Goal: Task Accomplishment & Management: Complete application form

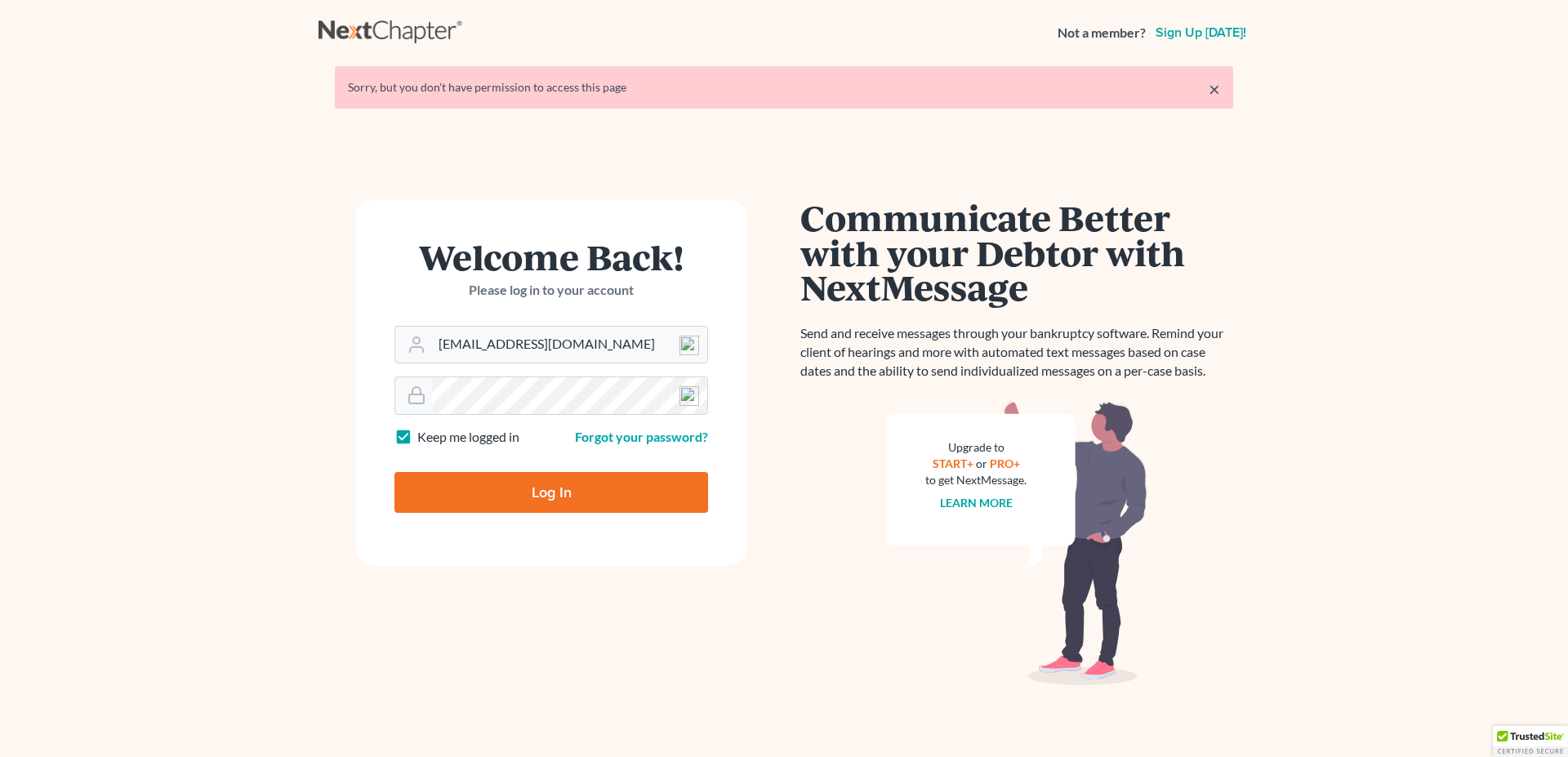
click at [507, 507] on input "Log In" at bounding box center [551, 492] width 314 height 40
type input "Thinking..."
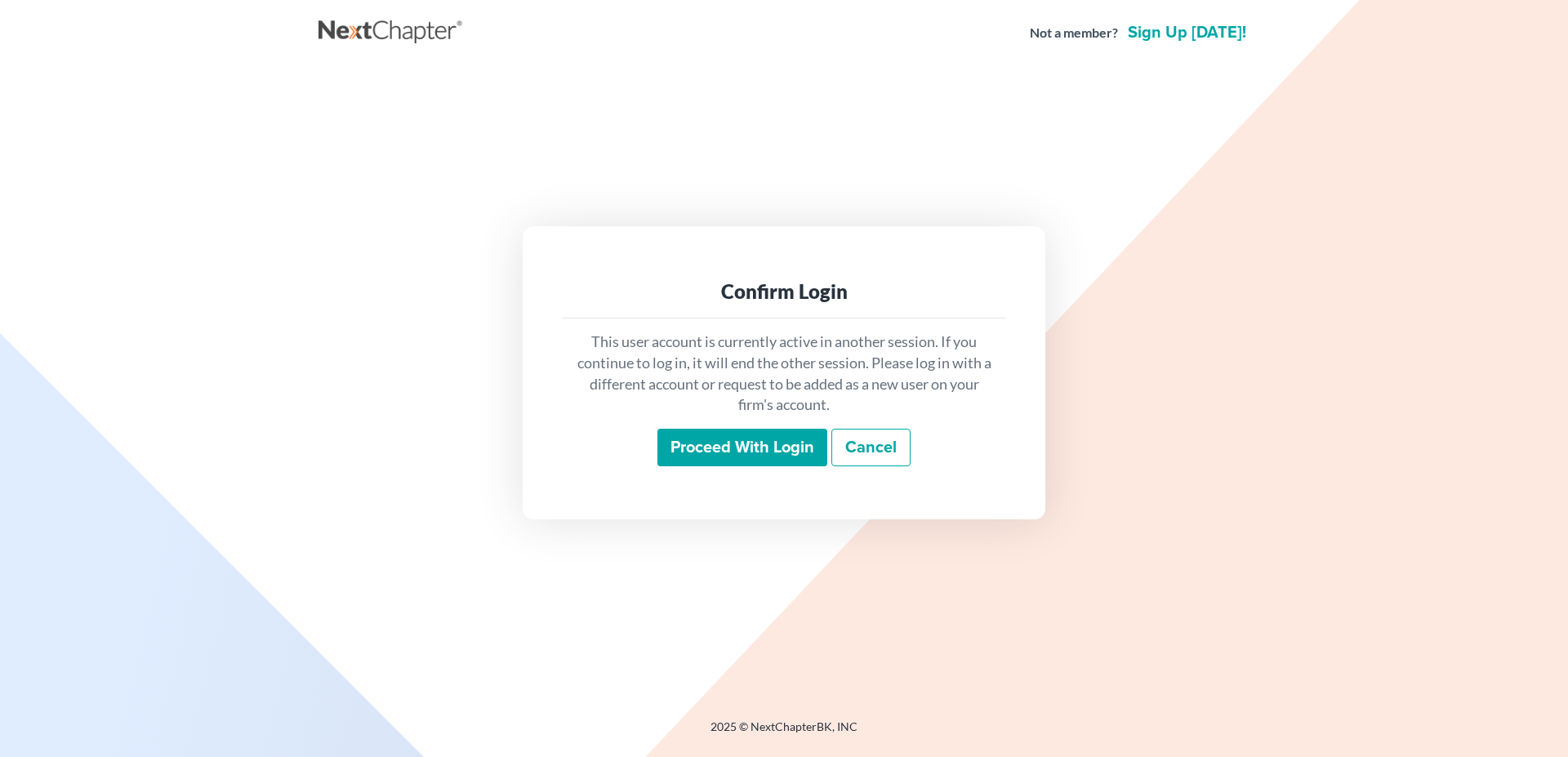
click at [720, 450] on input "Proceed with login" at bounding box center [742, 447] width 170 height 38
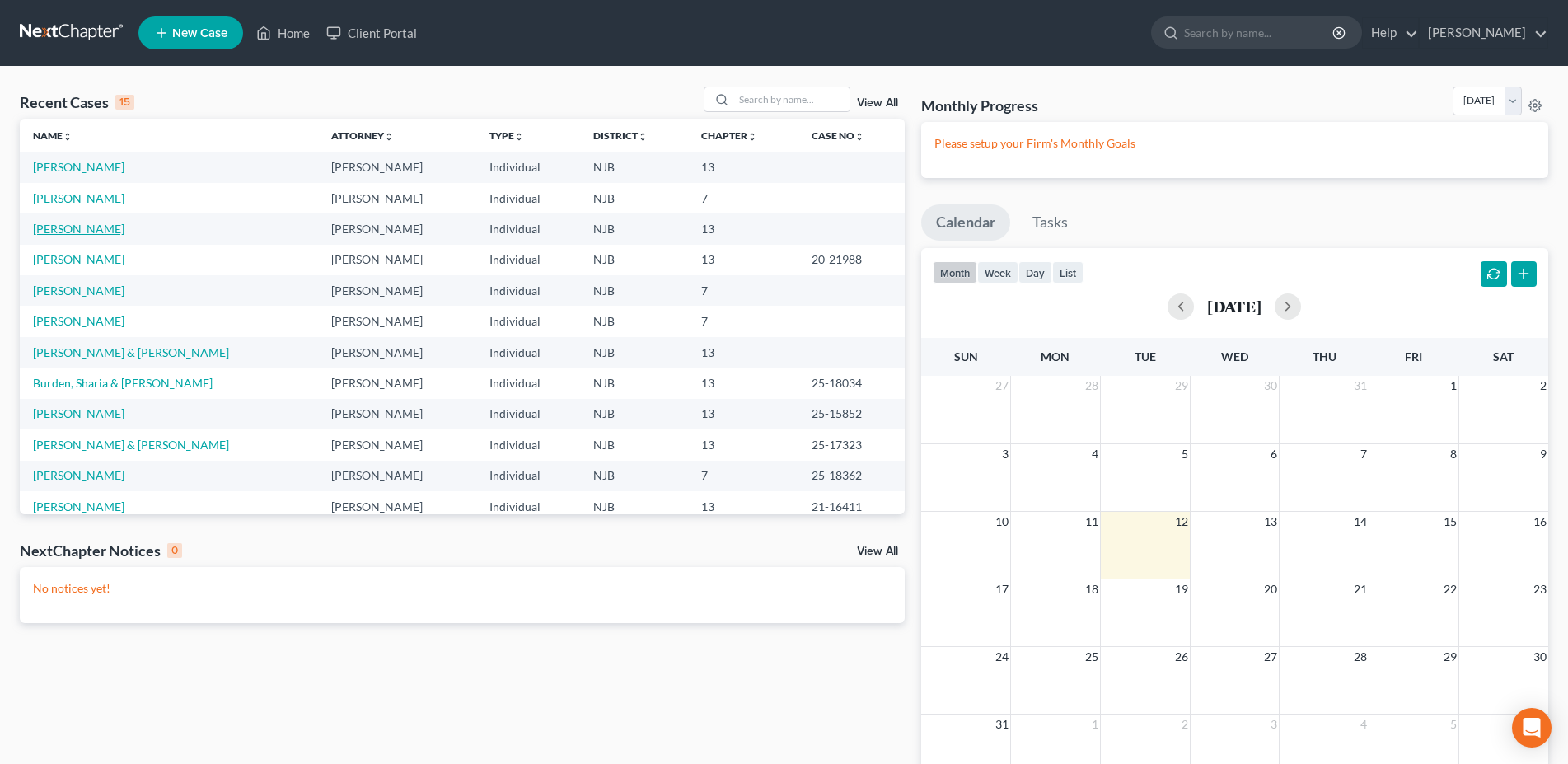
click at [95, 233] on link "[PERSON_NAME]" at bounding box center [79, 228] width 91 height 14
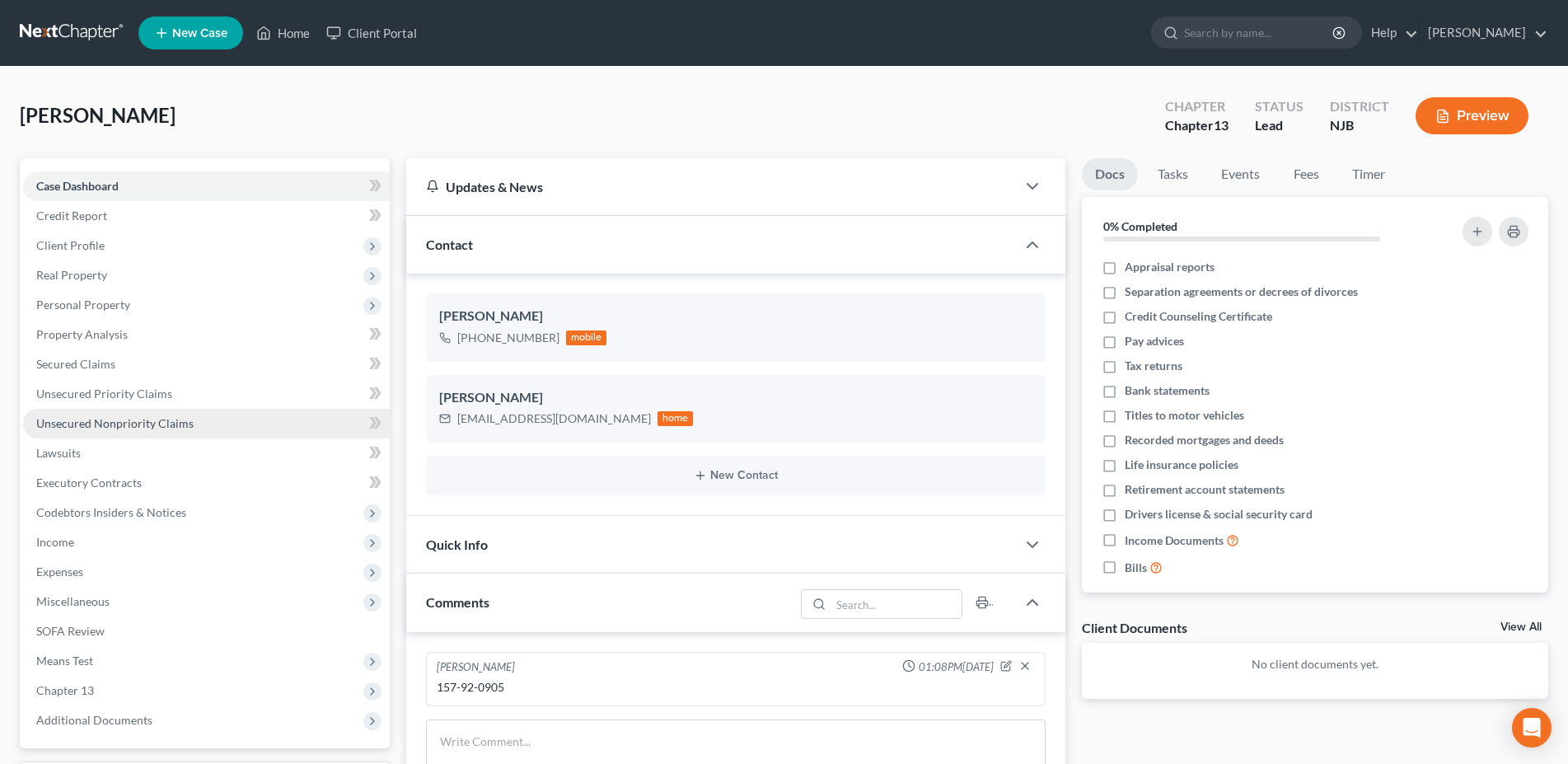
click at [182, 425] on span "Unsecured Nonpriority Claims" at bounding box center [115, 423] width 157 height 14
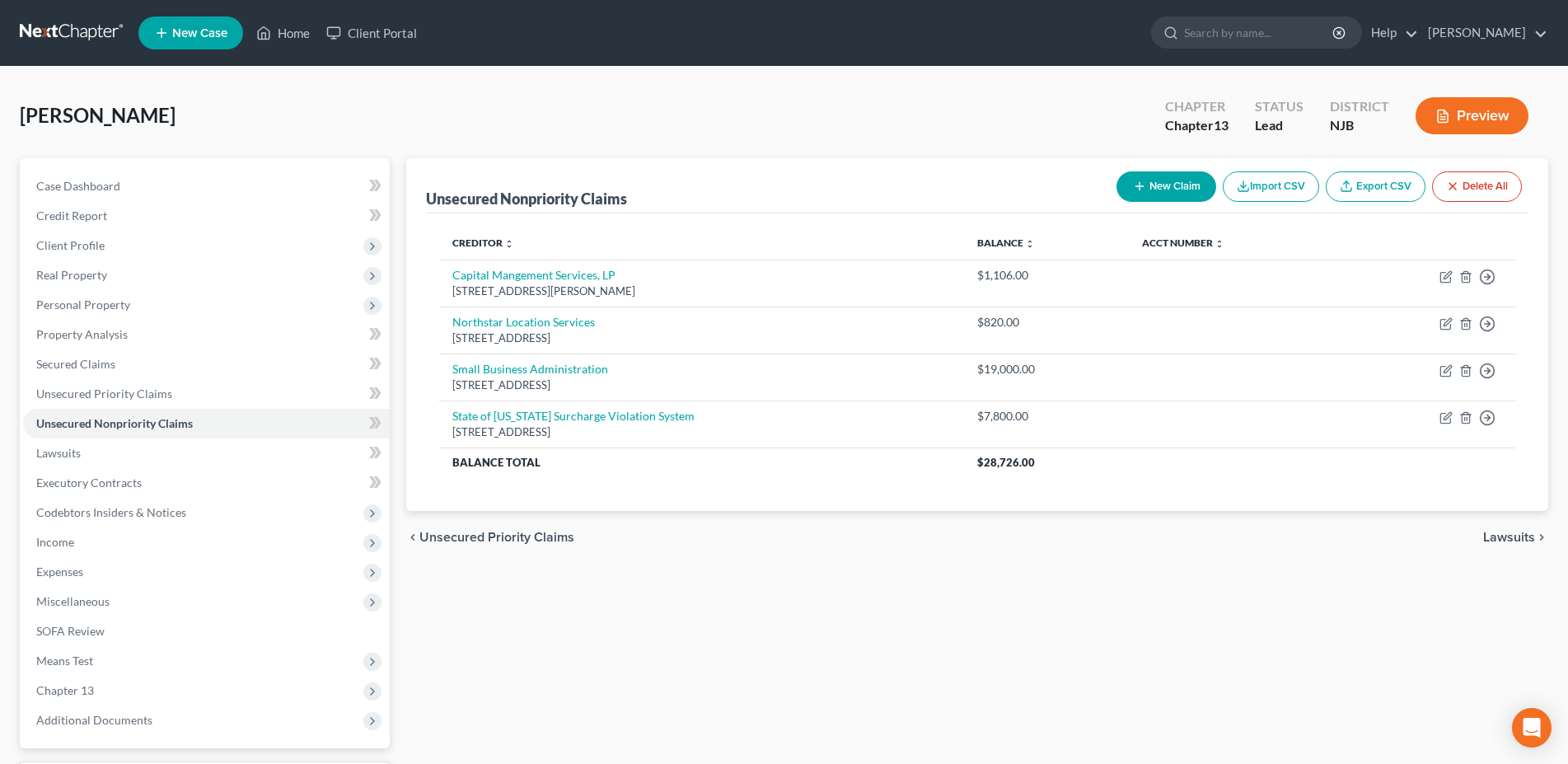
click at [1158, 190] on button "New Claim" at bounding box center [1167, 186] width 100 height 30
select select "0"
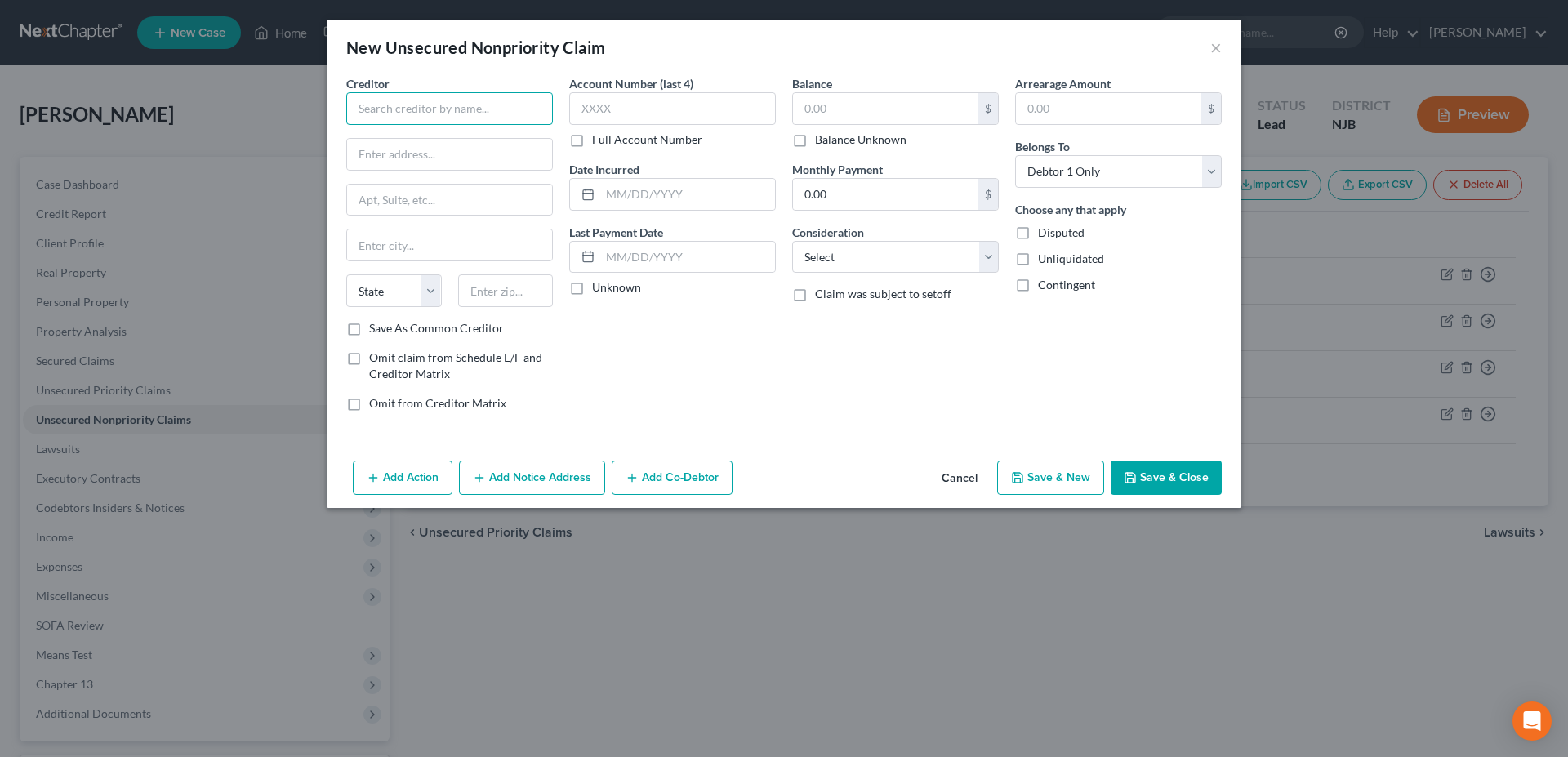
click at [396, 105] on input "text" at bounding box center [449, 109] width 206 height 33
type input "Department of Labor"
type input "1 John Fitch Plaza"
type input "08625"
click at [645, 357] on div "Account Number (last 4) Full Account Number Date Incurred Last Payment Date Unk…" at bounding box center [671, 249] width 222 height 350
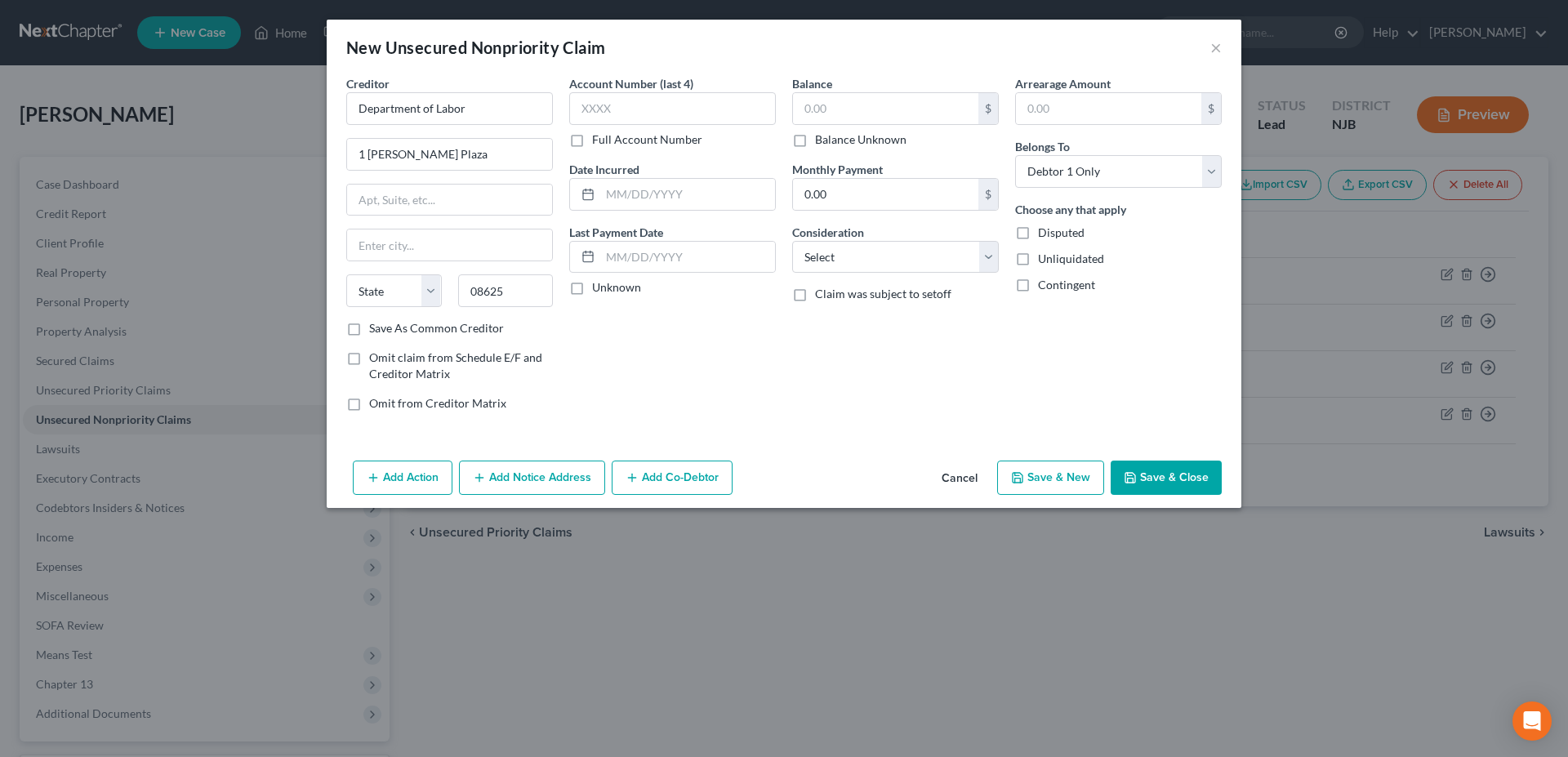
type input "Trenton"
select select "33"
click at [812, 106] on input "text" at bounding box center [885, 109] width 185 height 31
type input "3,360.00"
select select "14"
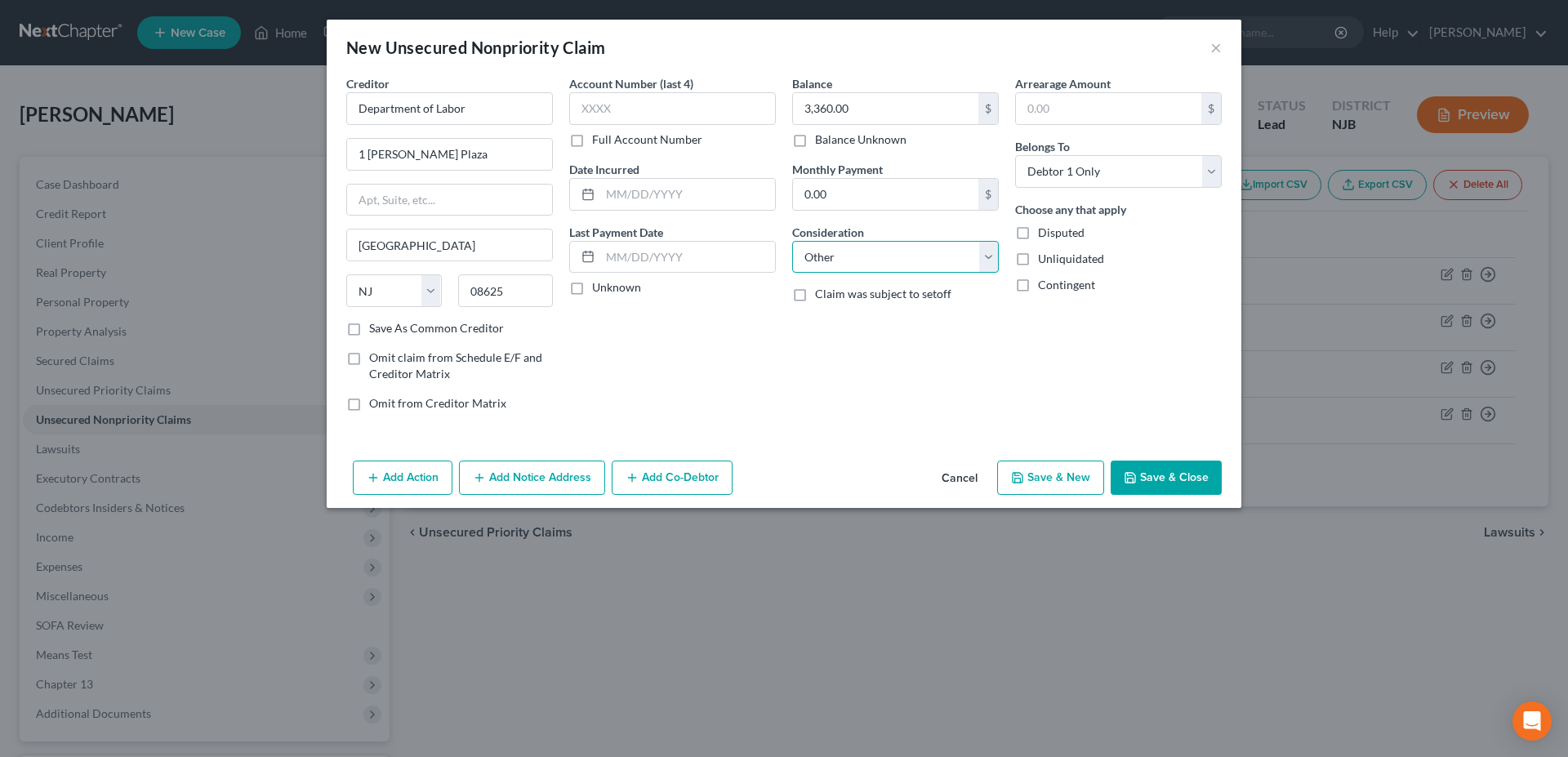
click option "Other" at bounding box center [0, 0] width 0 height 0
click at [1032, 469] on button "Save & New" at bounding box center [1050, 478] width 107 height 35
select select "0"
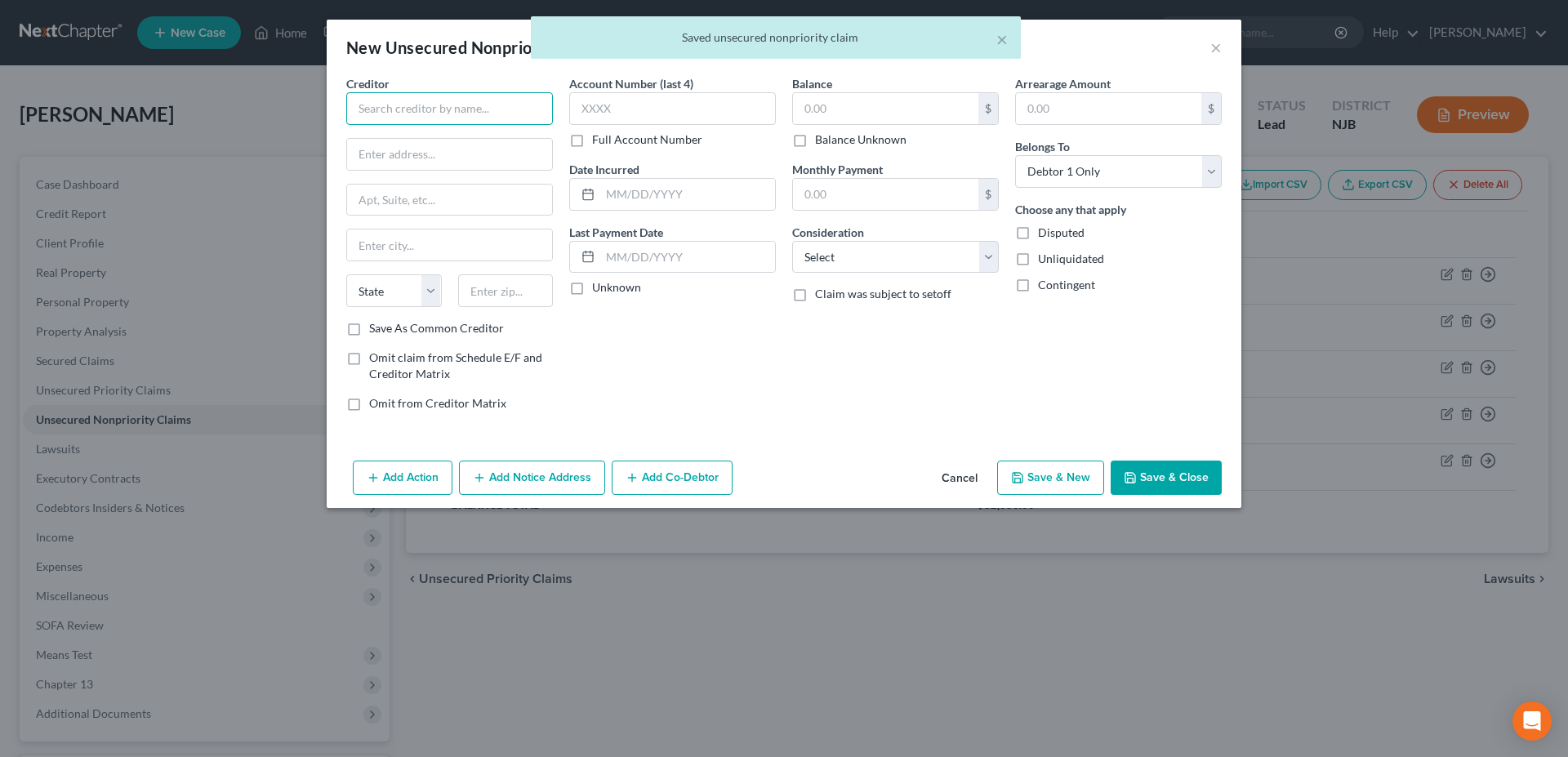
click at [421, 105] on input "text" at bounding box center [449, 109] width 206 height 33
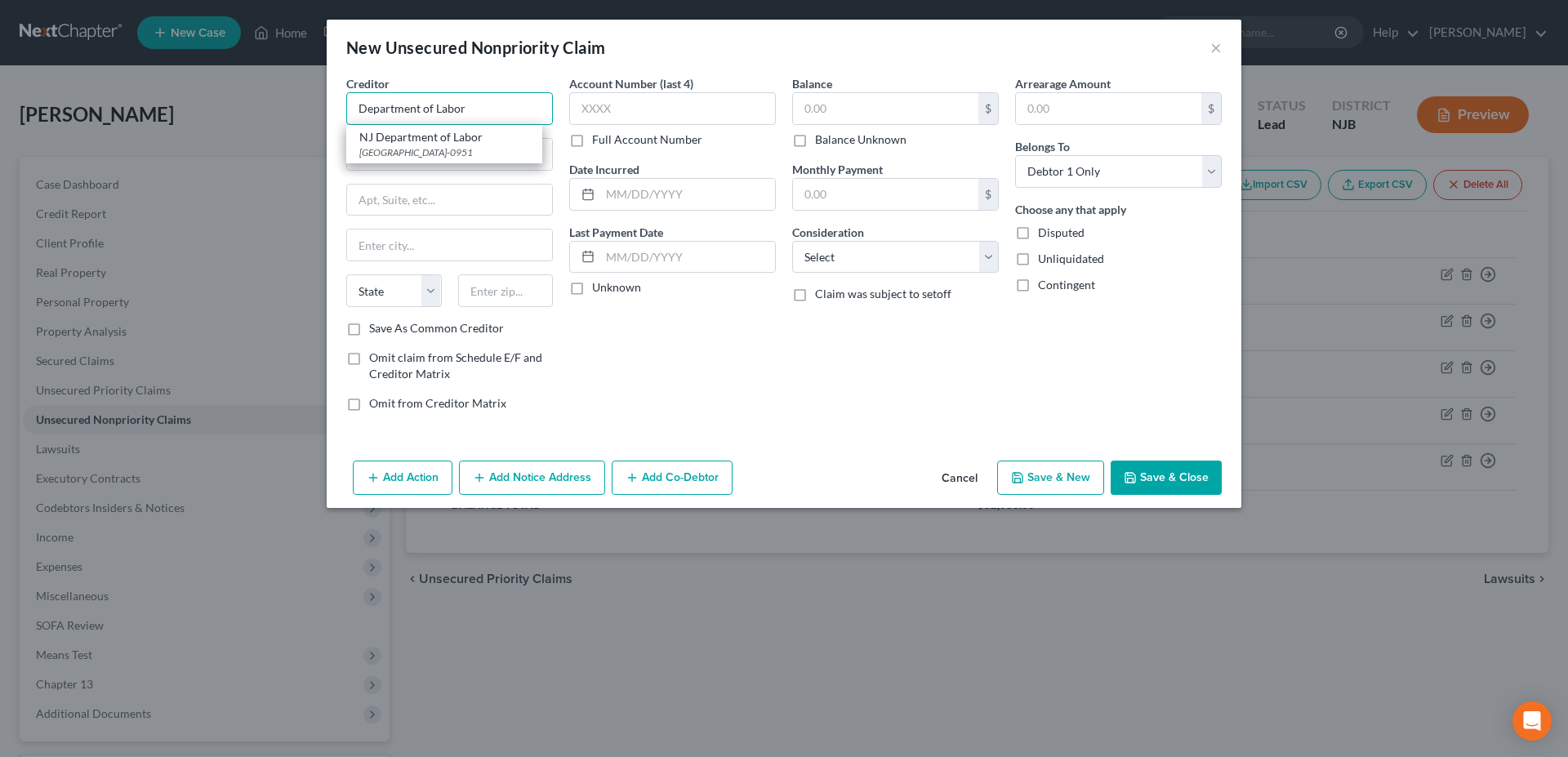
type input "Department of Labor"
type input "200 Constitiution Ave. NW"
type input "20001"
type input "Washington"
select select "8"
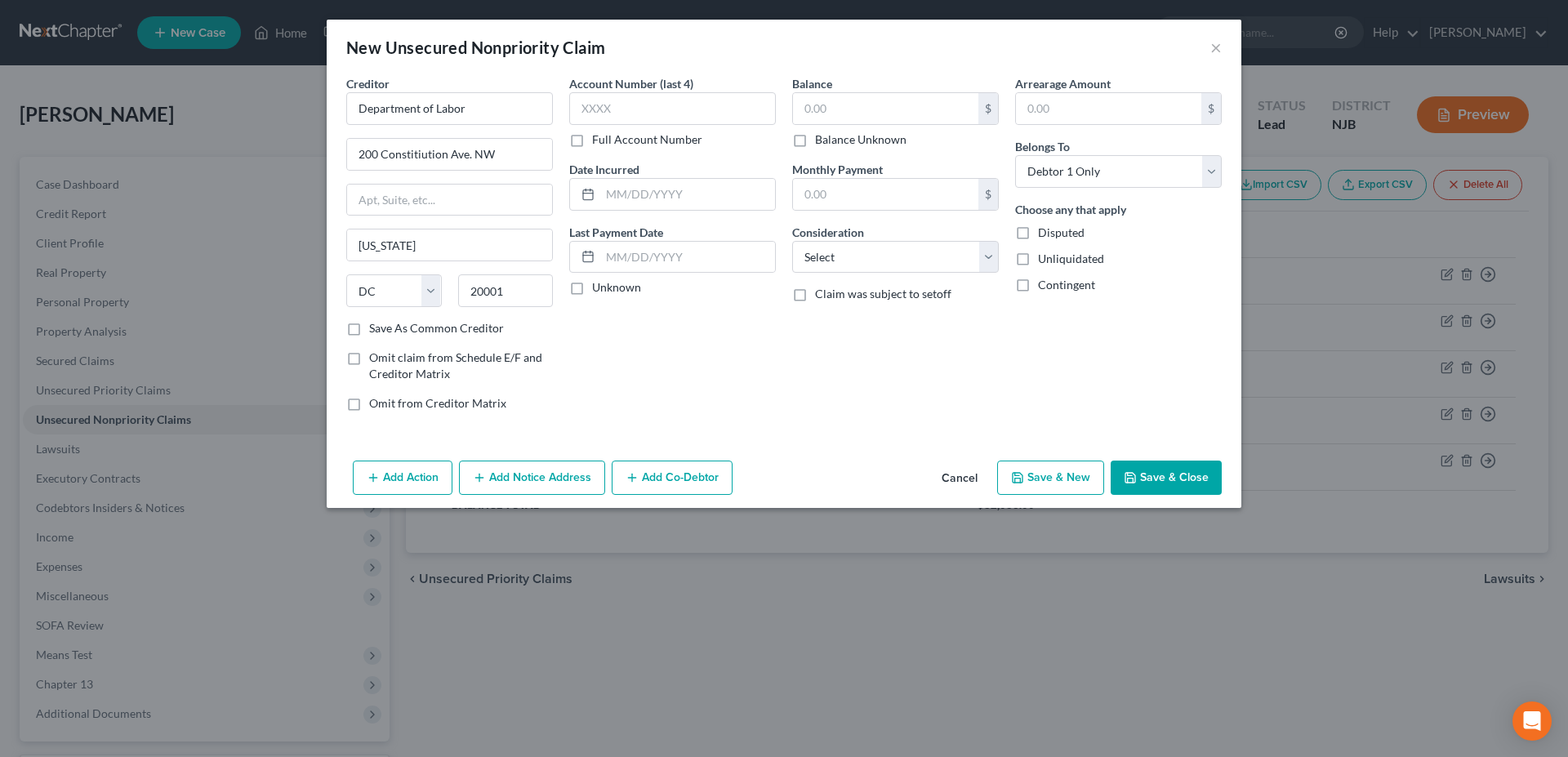
click at [664, 405] on div "Account Number (last 4) Full Account Number Date Incurred Last Payment Date Unk…" at bounding box center [671, 249] width 222 height 350
click at [847, 108] on input "text" at bounding box center [885, 109] width 185 height 31
type input "20,394.00"
click at [792, 241] on select "Select Cable / Satellite Services Collection Agency Credit Card Debt Debt Couns…" at bounding box center [895, 257] width 206 height 33
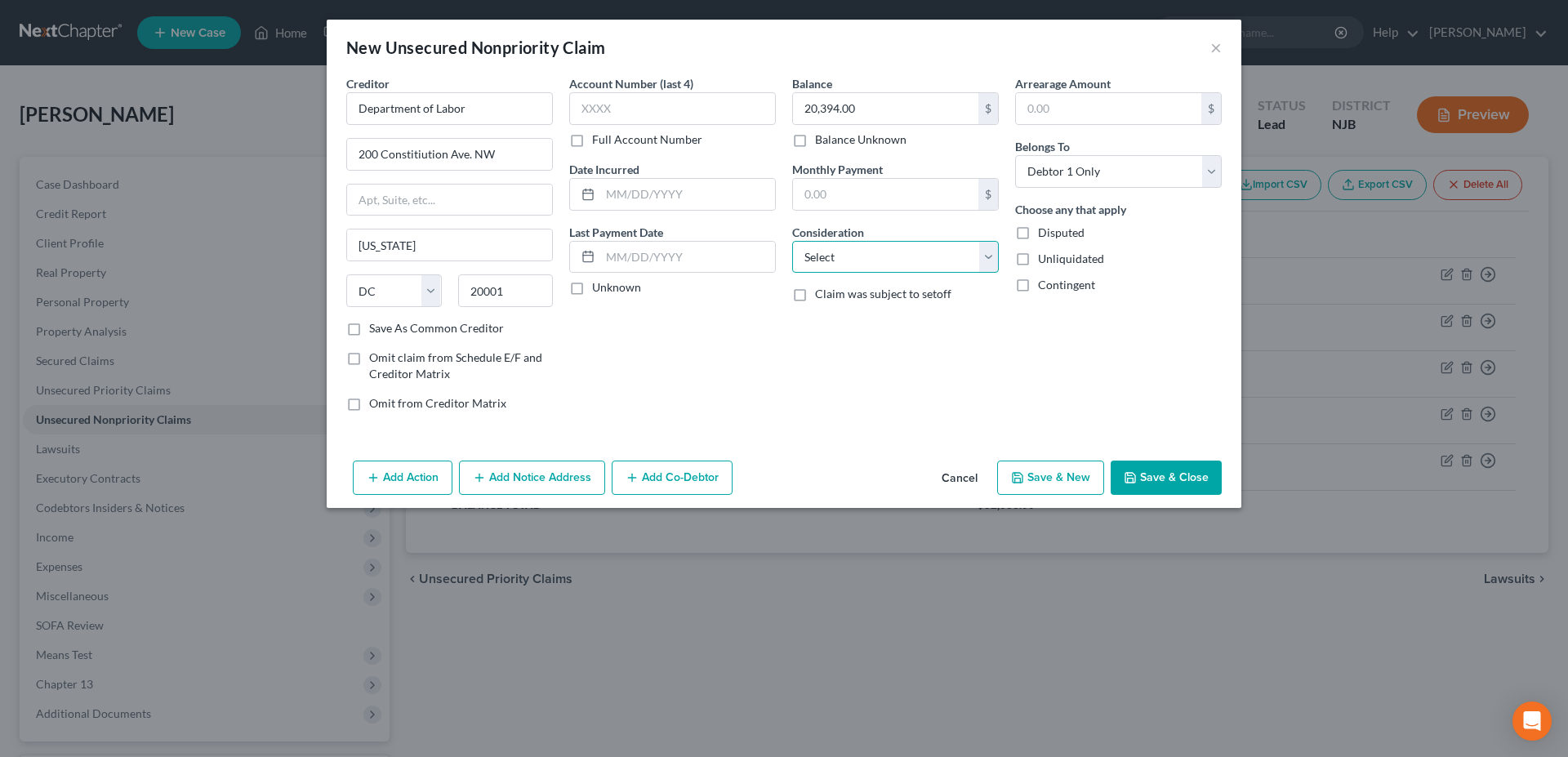
select select "14"
click option "Other" at bounding box center [0, 0] width 0 height 0
click at [839, 612] on div "New Unsecured Nonpriority Claim × Creditor * Department of Labor 200 Constitiut…" at bounding box center [784, 378] width 1568 height 757
click at [1016, 472] on icon "button" at bounding box center [1017, 478] width 13 height 13
type input "0.00"
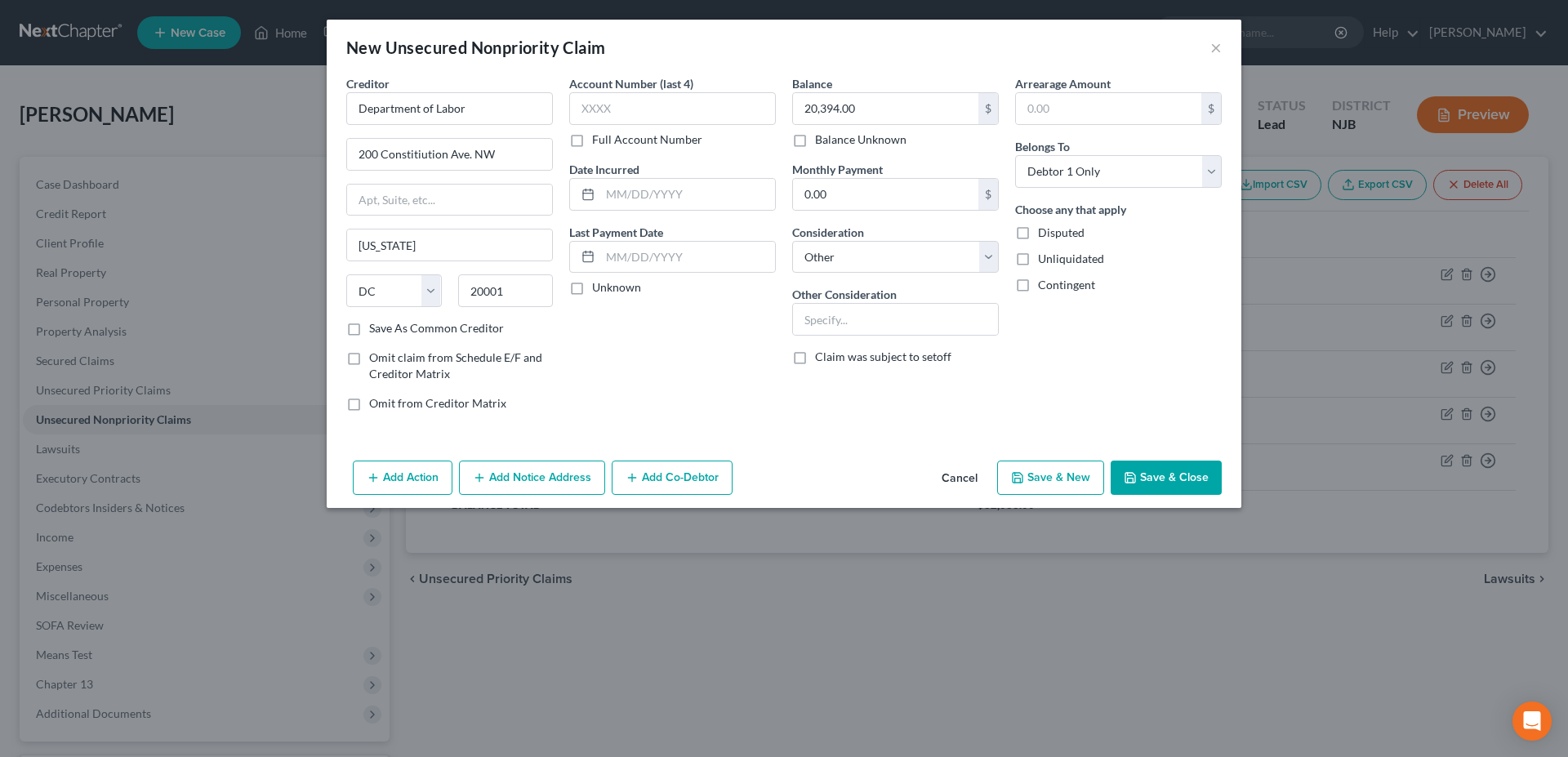
select select "0"
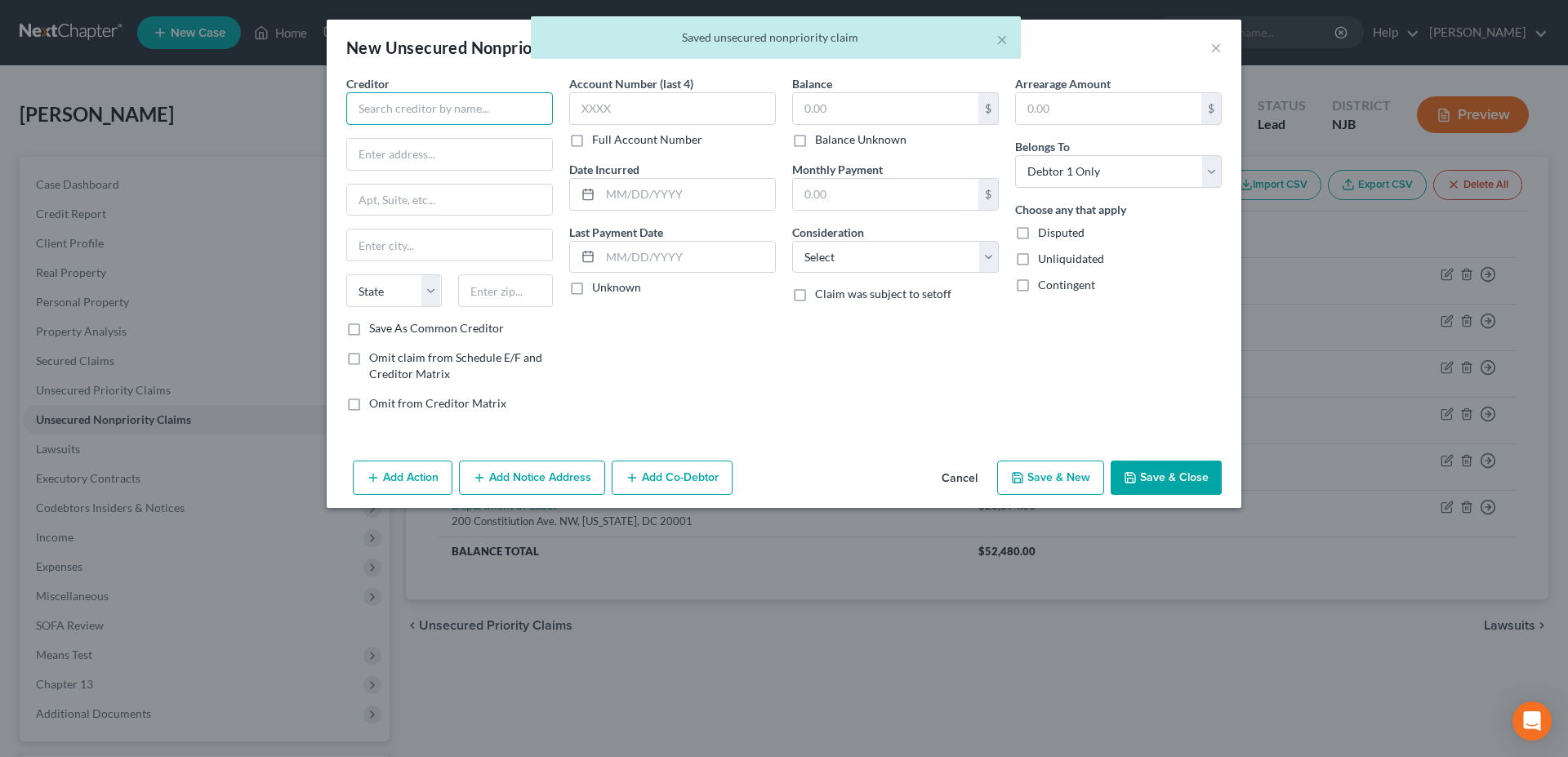
click at [382, 104] on input "text" at bounding box center [449, 109] width 206 height 33
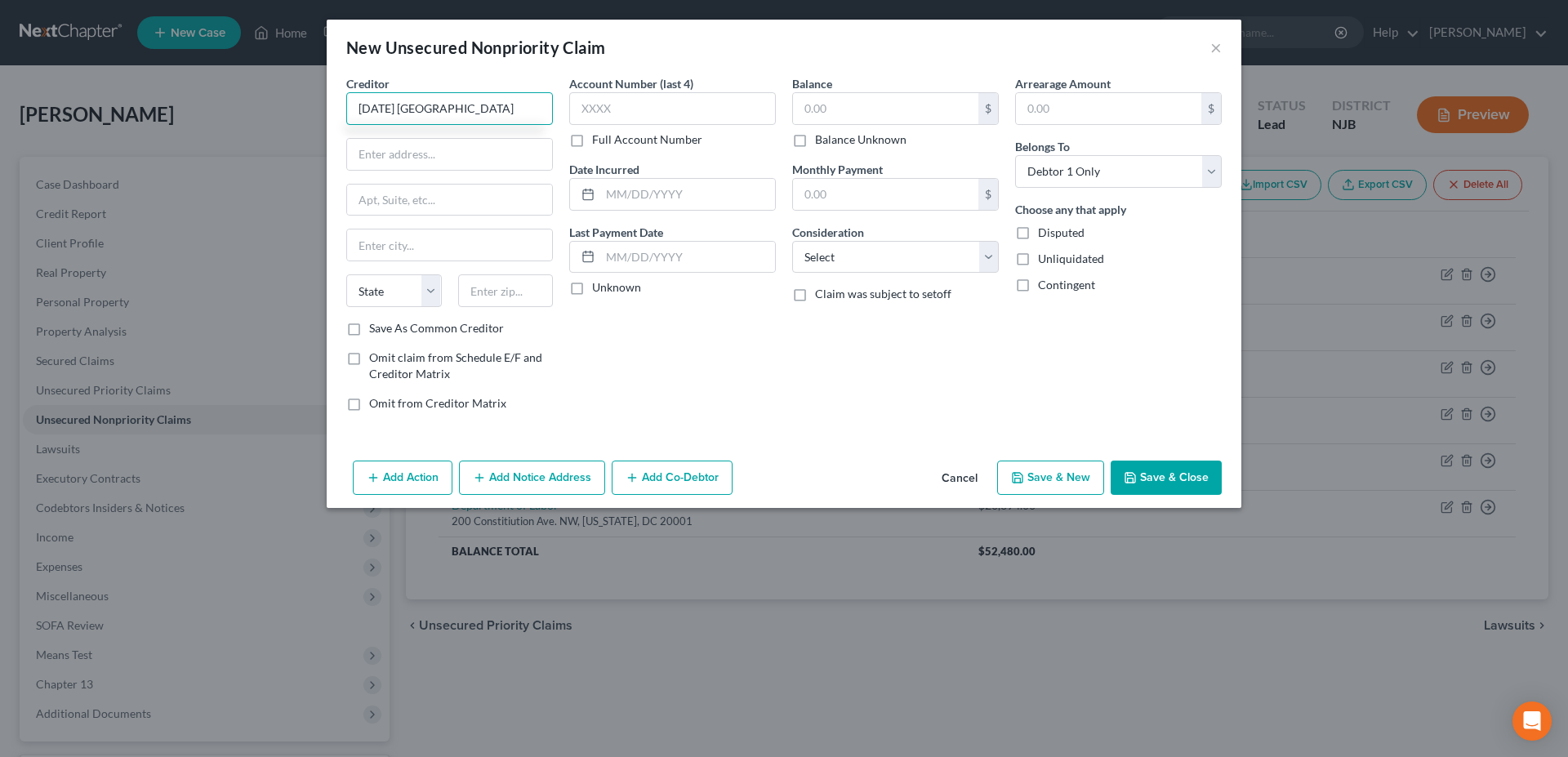
type input "Carnival Jubilee Medical Center"
type input "3655 NW 87th Ave."
type input "33178"
type input "Miami"
select select "9"
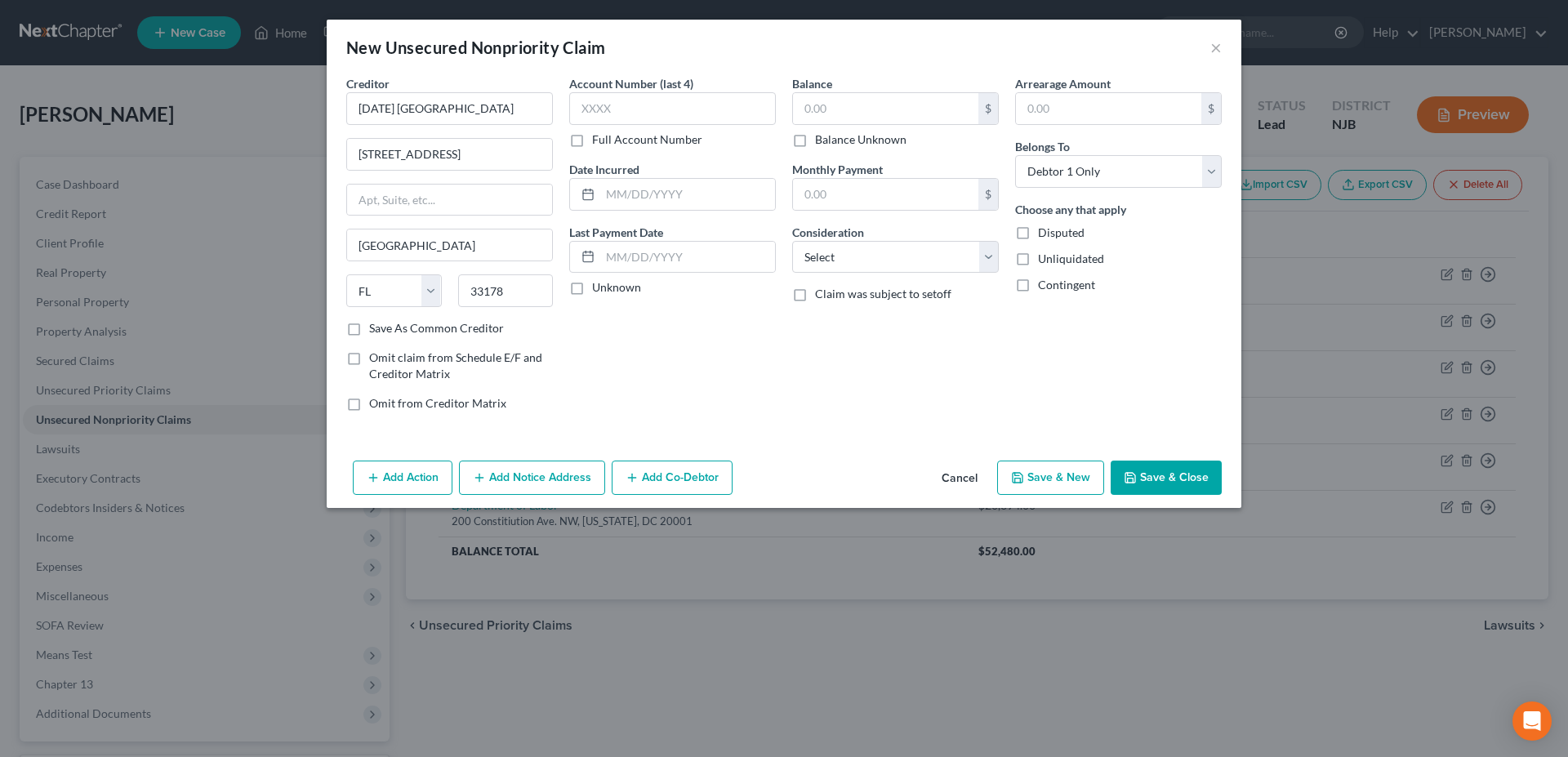
click at [660, 349] on div "Account Number (last 4) Full Account Number Date Incurred Last Payment Date Unk…" at bounding box center [671, 249] width 222 height 350
click at [815, 105] on input "text" at bounding box center [885, 109] width 185 height 31
type input "1,720.00"
select select "9"
click option "Medical Services" at bounding box center [0, 0] width 0 height 0
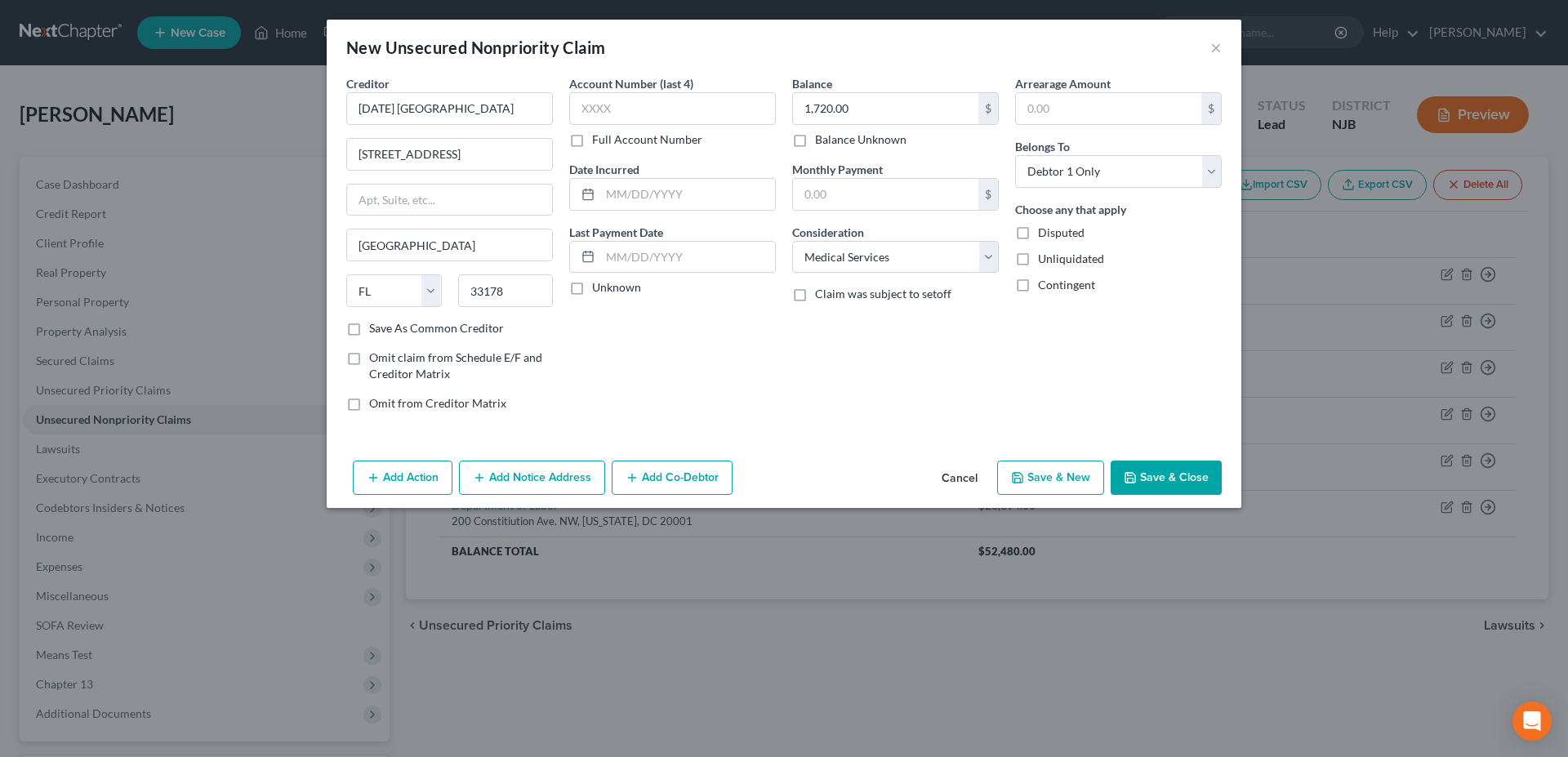
click at [1021, 484] on button "Save & New" at bounding box center [1050, 478] width 107 height 35
select select "0"
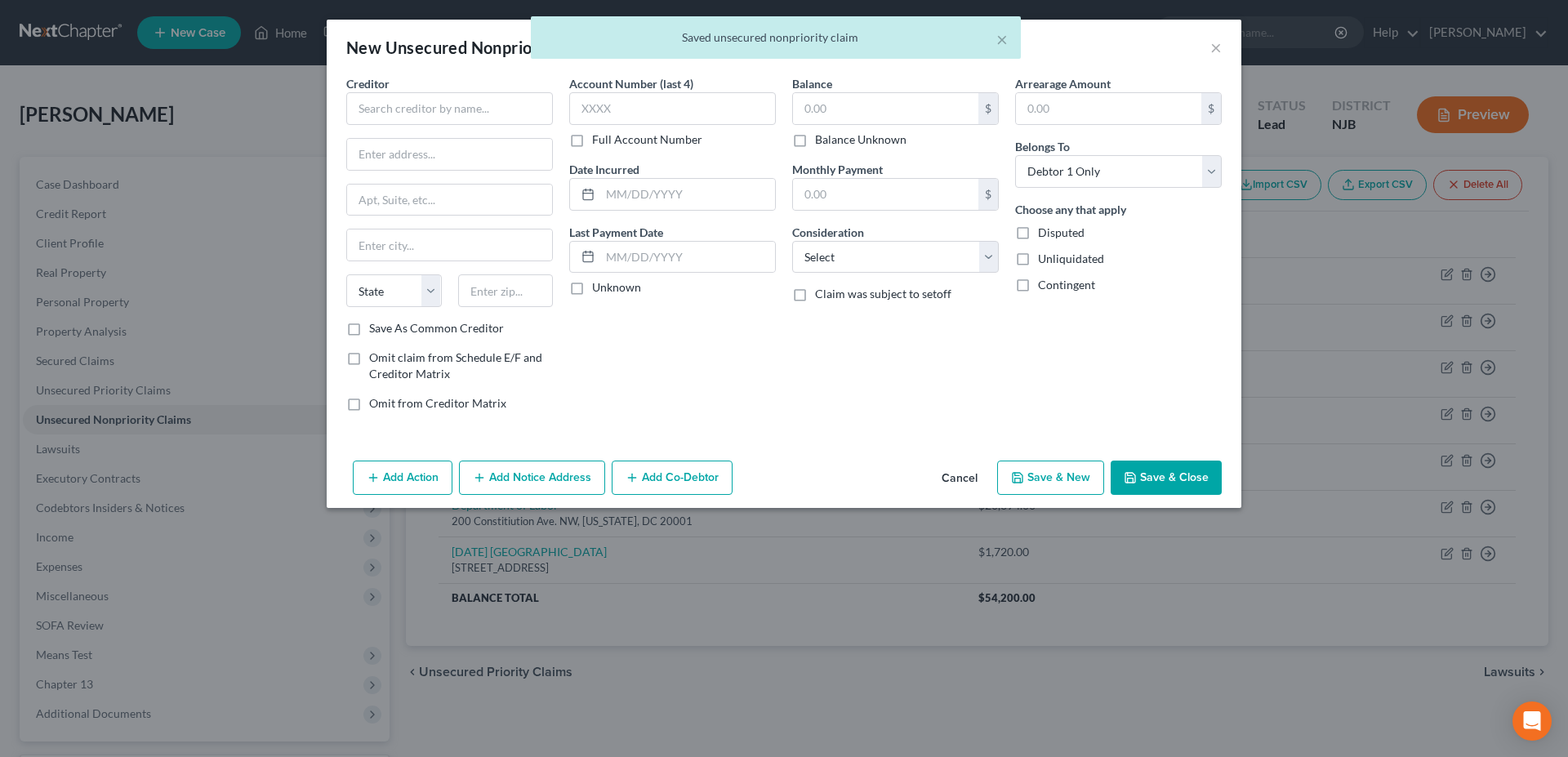
type input "0.00"
click at [386, 97] on input "text" at bounding box center [449, 109] width 206 height 33
